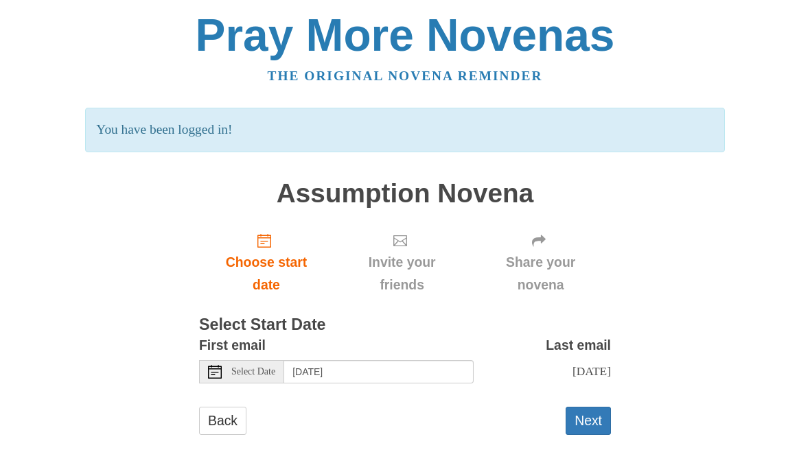
click at [255, 367] on span "Select Date" at bounding box center [253, 372] width 44 height 10
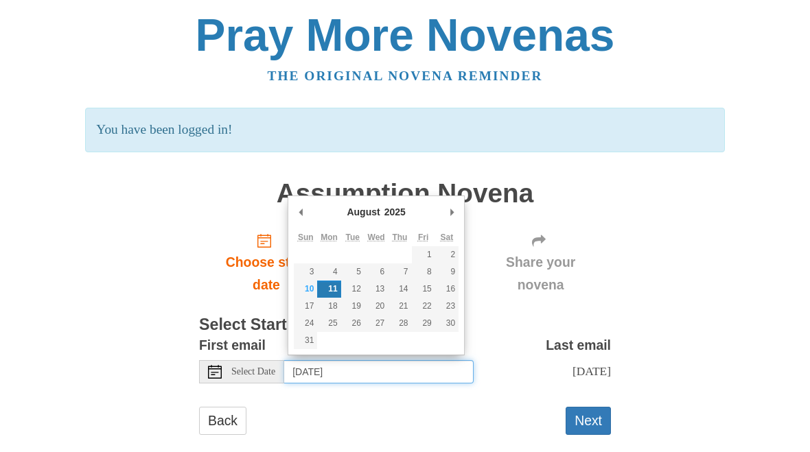
type input "[DATE]"
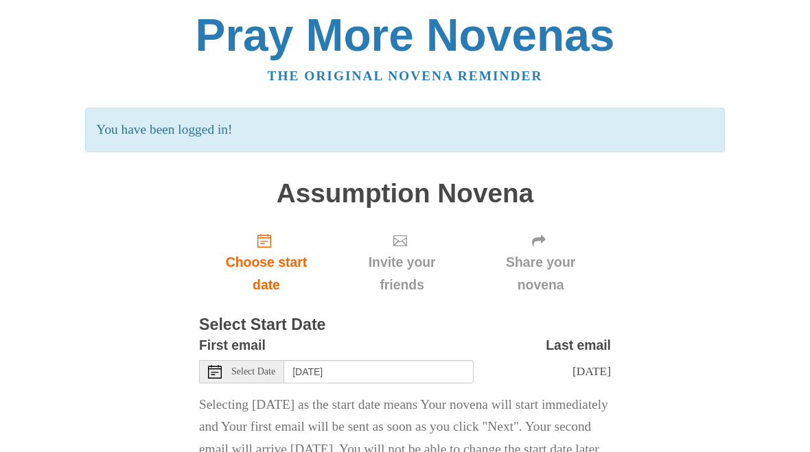
click at [606, 371] on span "Tuesday, August 19th" at bounding box center [592, 372] width 38 height 14
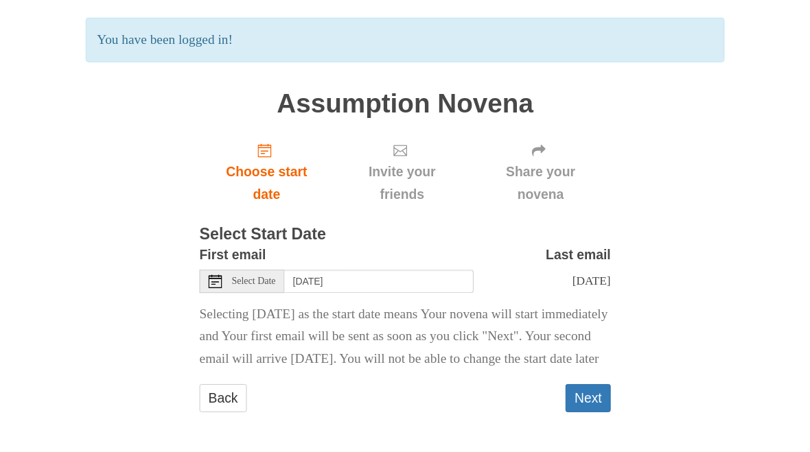
scroll to position [106, 0]
click at [592, 411] on button "Next" at bounding box center [588, 398] width 45 height 28
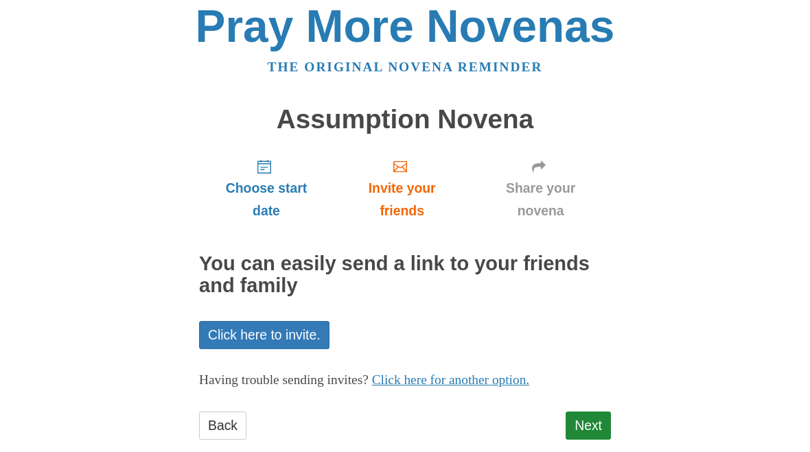
scroll to position [31, 0]
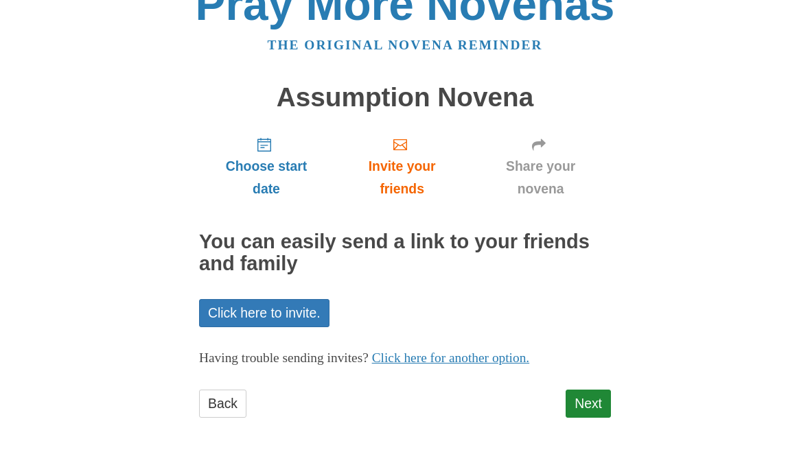
click at [590, 402] on link "Next" at bounding box center [588, 404] width 45 height 28
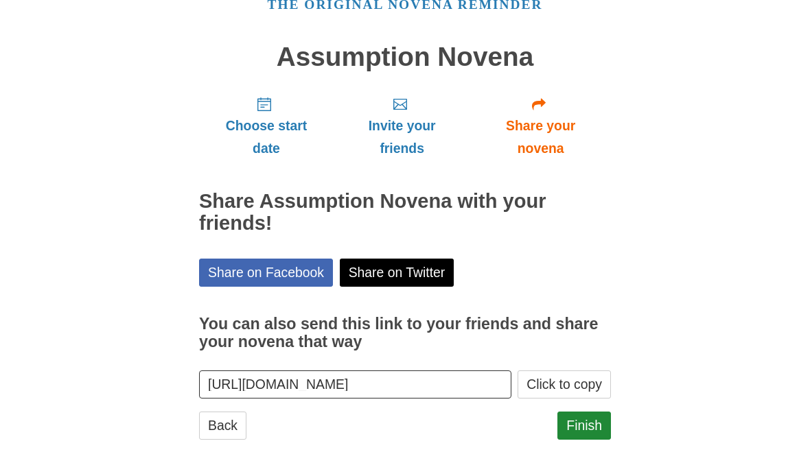
scroll to position [93, 0]
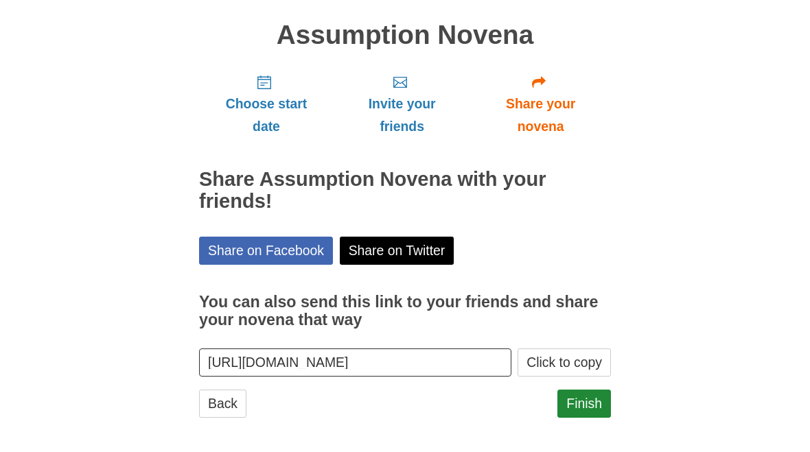
click at [590, 405] on link "Finish" at bounding box center [584, 404] width 54 height 28
